Goal: Entertainment & Leisure: Browse casually

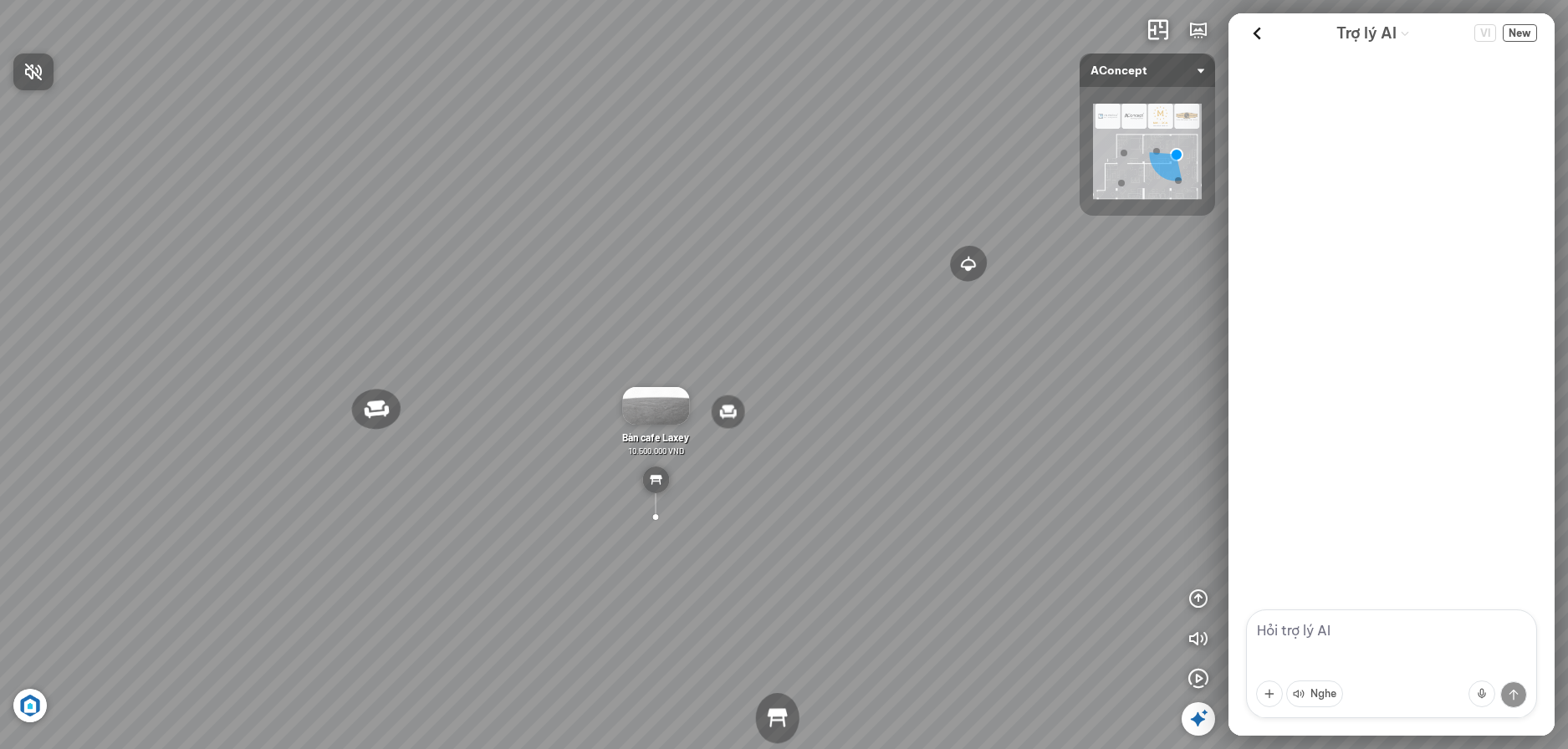
scroll to position [5014, 0]
